Goal: Check status: Check status

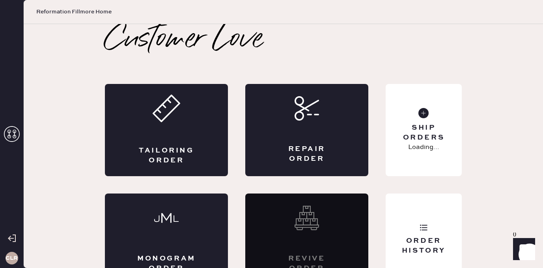
click at [18, 136] on icon at bounding box center [12, 134] width 16 height 16
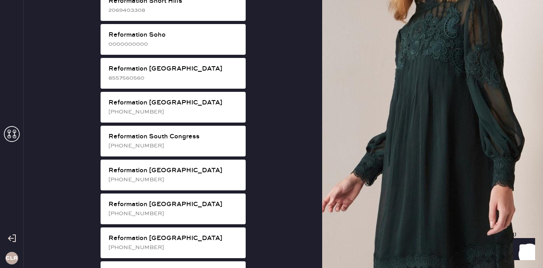
scroll to position [1470, 0]
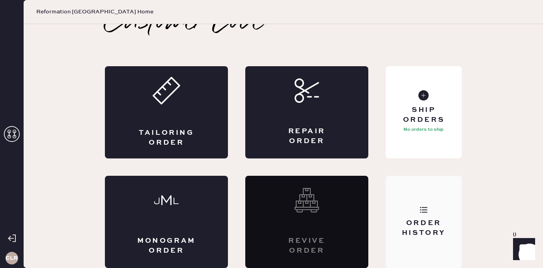
click at [442, 203] on div "Order History" at bounding box center [424, 222] width 76 height 92
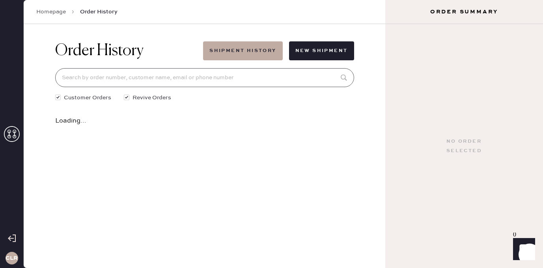
click at [225, 73] on input at bounding box center [204, 77] width 299 height 19
paste input "[EMAIL_ADDRESS][DOMAIN_NAME]"
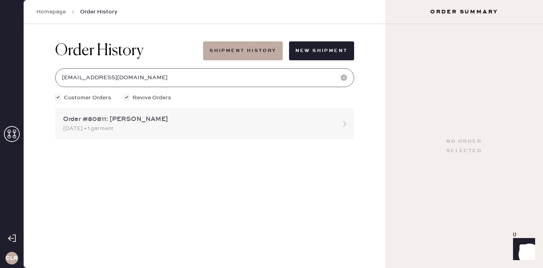
type input "[EMAIL_ADDRESS][DOMAIN_NAME]"
click at [176, 125] on div "[DATE] • 1 garment" at bounding box center [197, 128] width 269 height 9
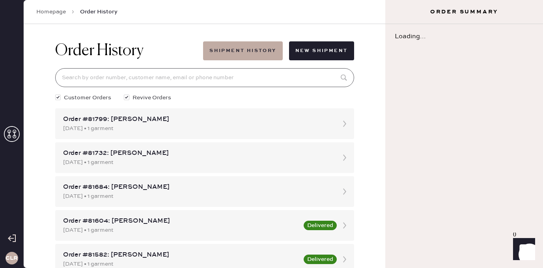
click at [183, 75] on input at bounding box center [204, 77] width 299 height 19
paste input "[EMAIL_ADDRESS][DOMAIN_NAME]"
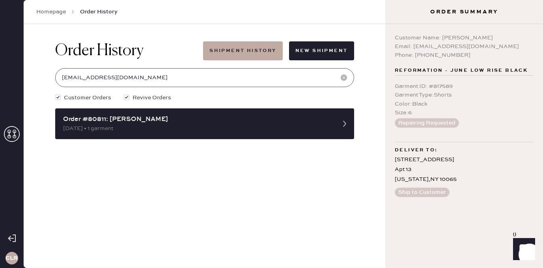
type input "[EMAIL_ADDRESS][DOMAIN_NAME]"
